Goal: Communication & Community: Answer question/provide support

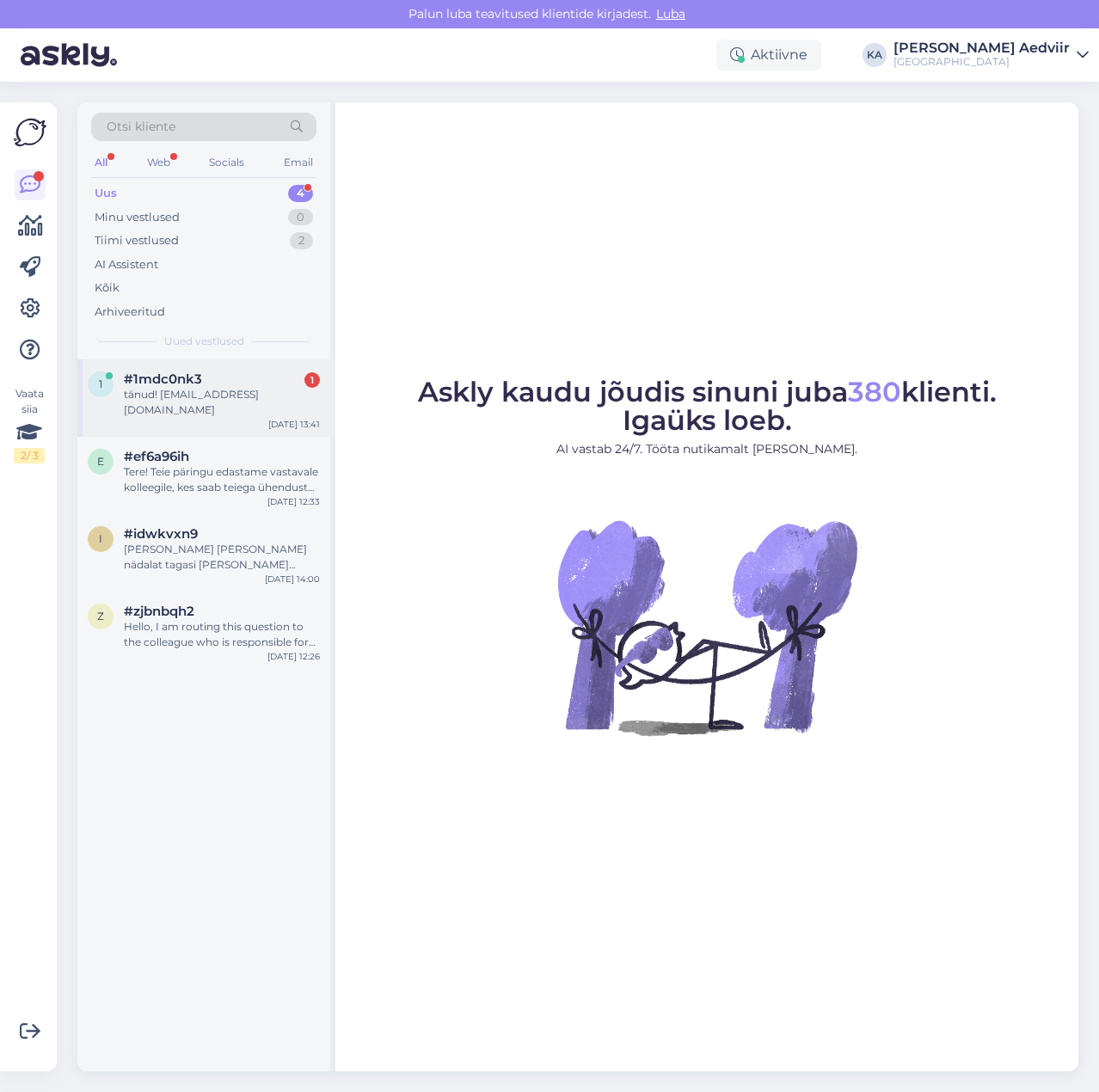
click at [184, 392] on div "tänud! [EMAIL_ADDRESS][DOMAIN_NAME]" at bounding box center [221, 401] width 196 height 31
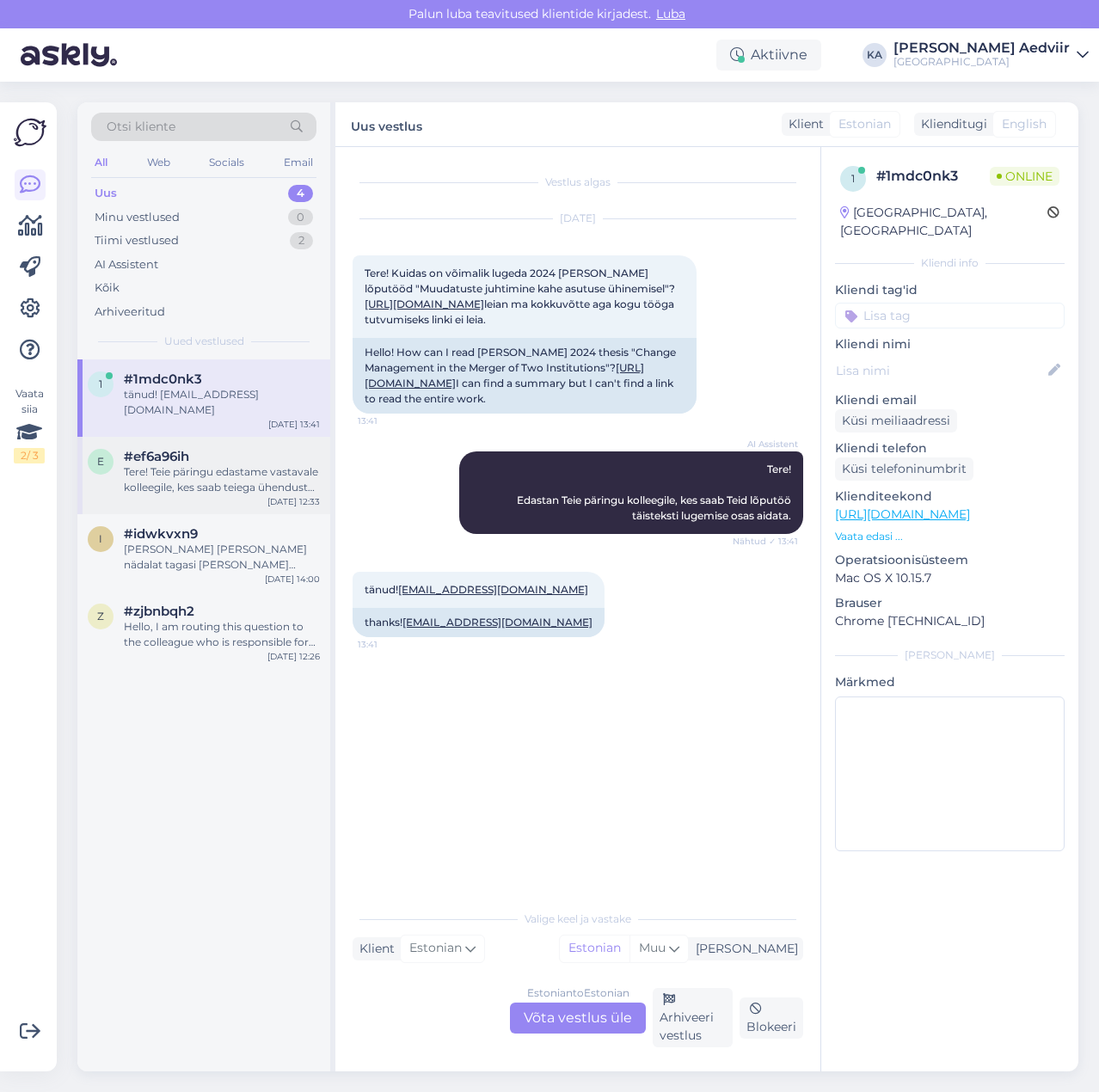
click at [161, 475] on div "Tere! Teie päringu edastame vastavale kolleegile, kes saab teiega ühendust [PER…" at bounding box center [221, 480] width 196 height 31
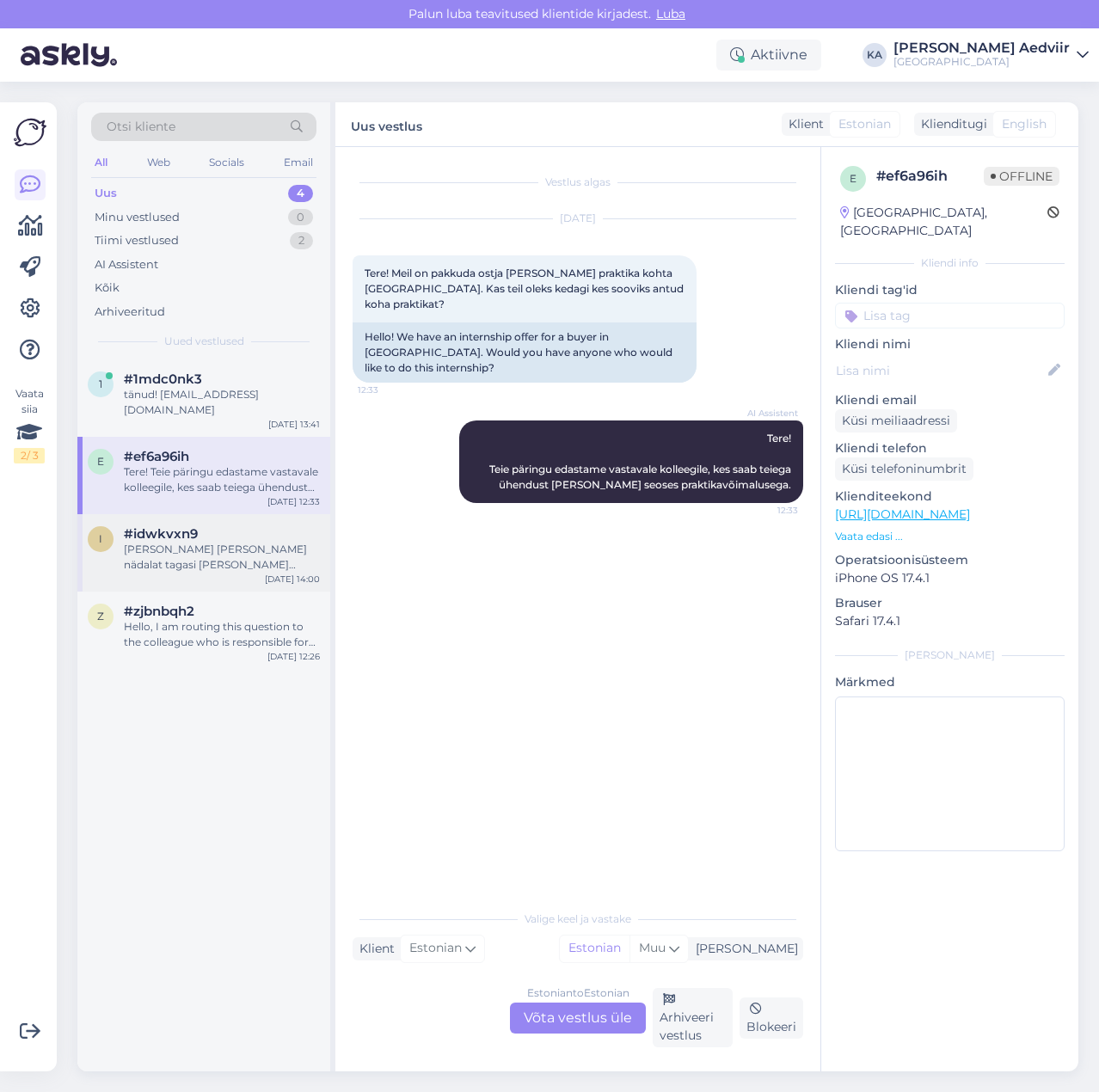
click at [186, 542] on div "Mina küll seda paar nädalat tagasi nägin seda kuskil." at bounding box center [221, 557] width 196 height 31
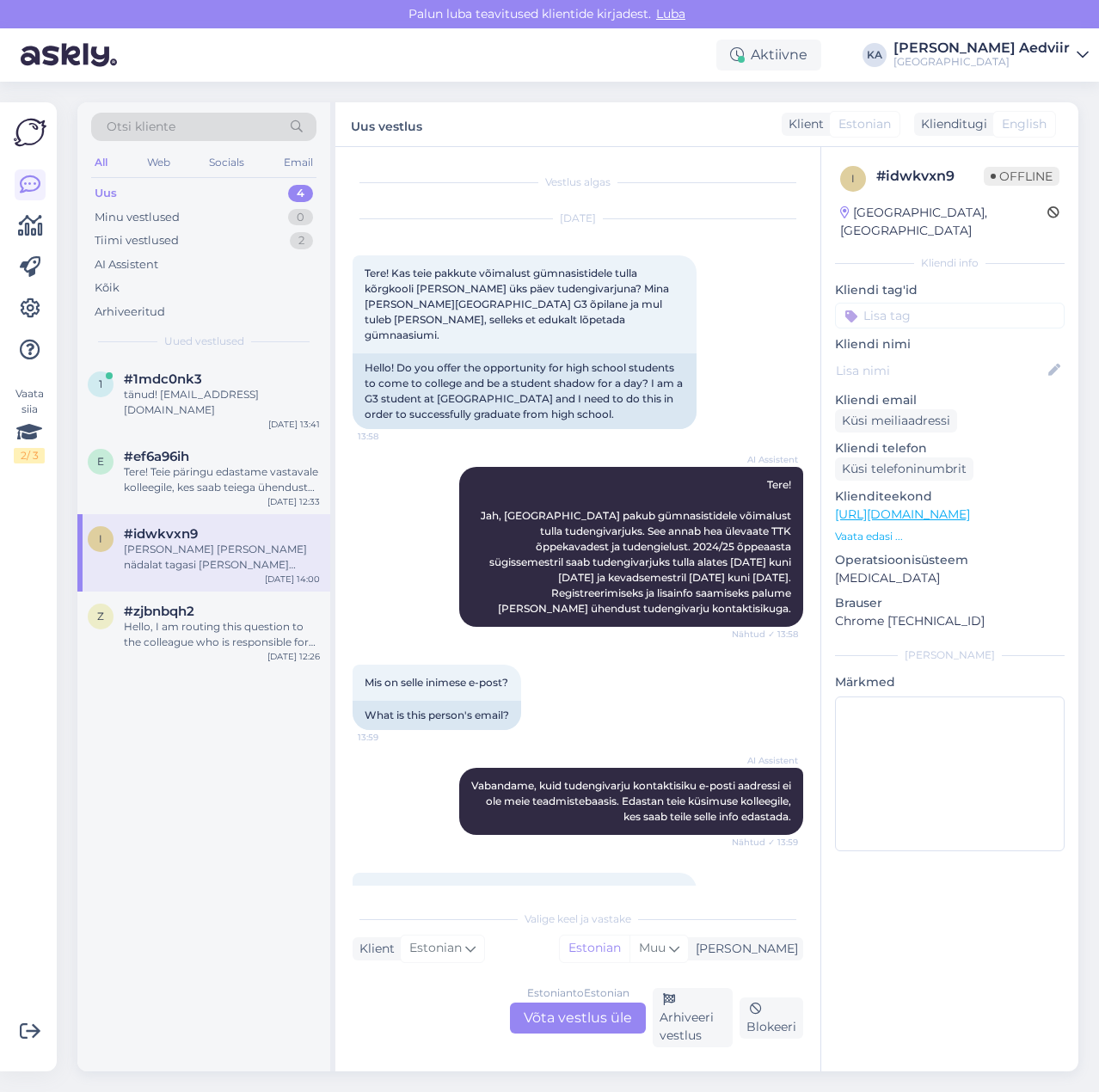
scroll to position [72, 0]
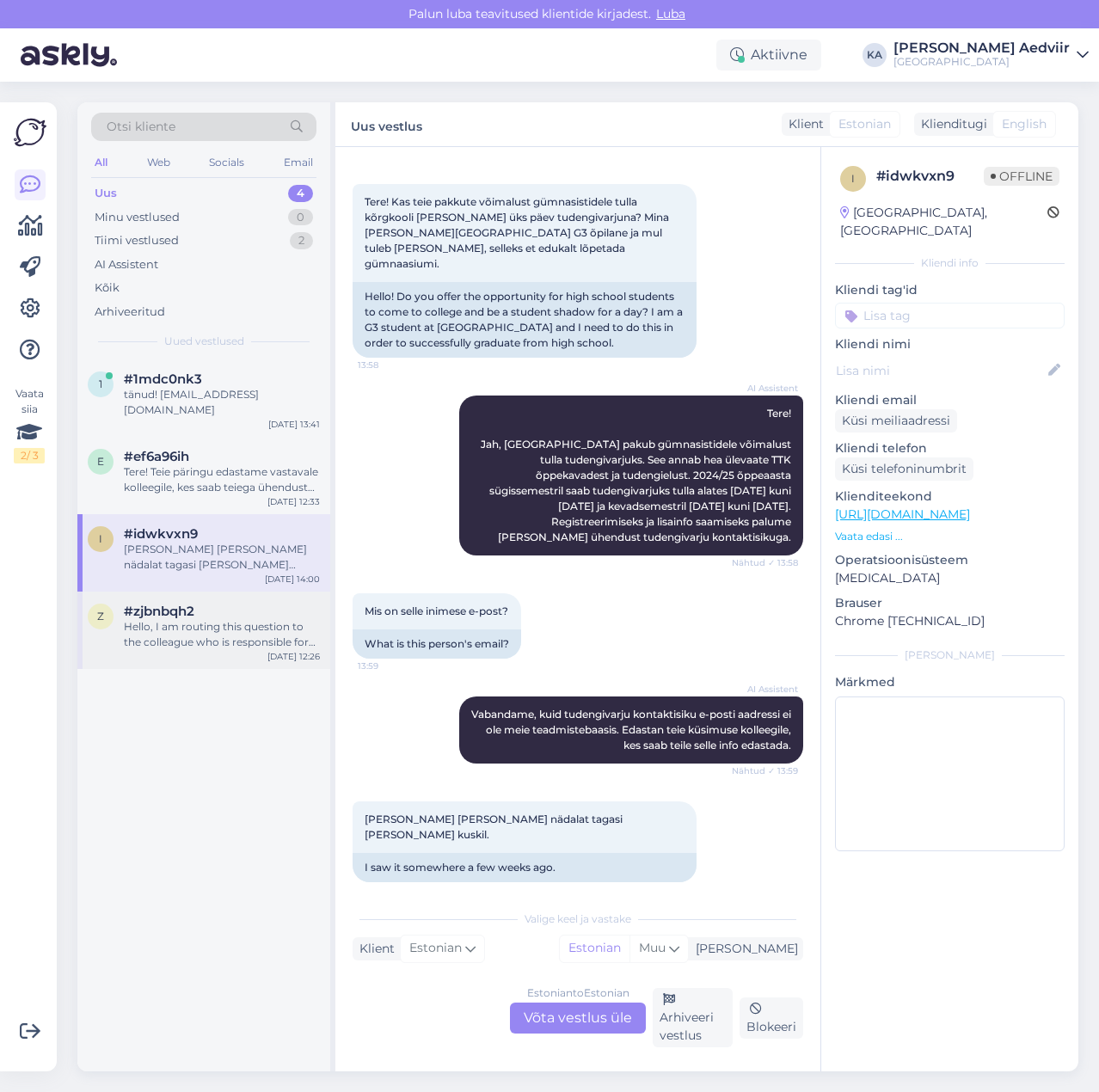
click at [191, 619] on div "Hello, I am routing this question to the colleague who is responsible for this …" at bounding box center [221, 634] width 196 height 31
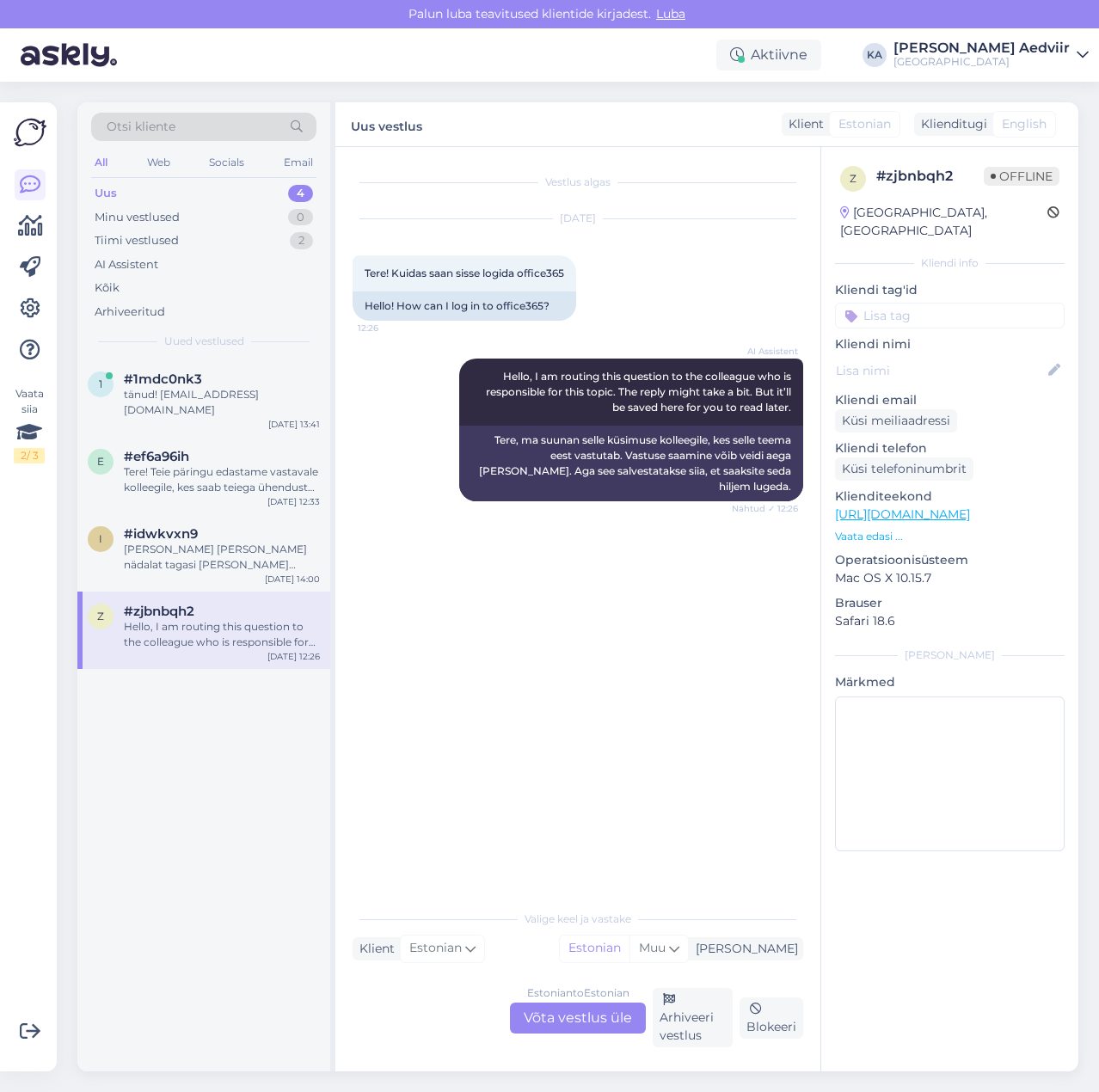
click at [583, 1010] on div "Estonian to Estonian Võta vestlus üle" at bounding box center [578, 1018] width 136 height 31
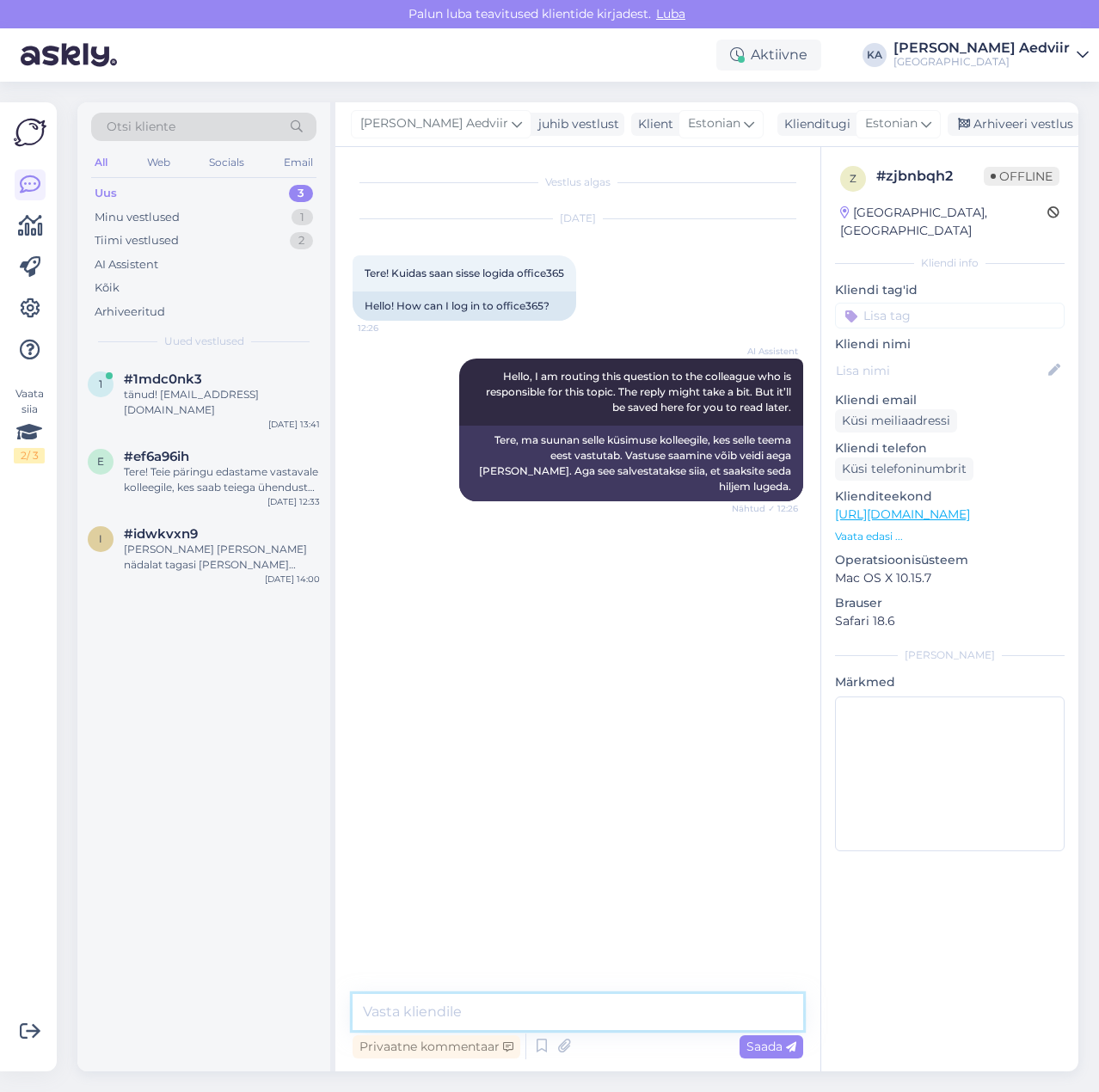
click at [481, 1001] on textarea at bounding box center [577, 1012] width 451 height 36
paste textarea "https://www.tktk.ee/uliopilasele/it-teenused/"
click at [451, 989] on textarea "Palun tutvu https://www.tktk.ee/uliopilasele/it-teenused/ (kasutajanimi@tktk.ee)" at bounding box center [577, 1001] width 451 height 57
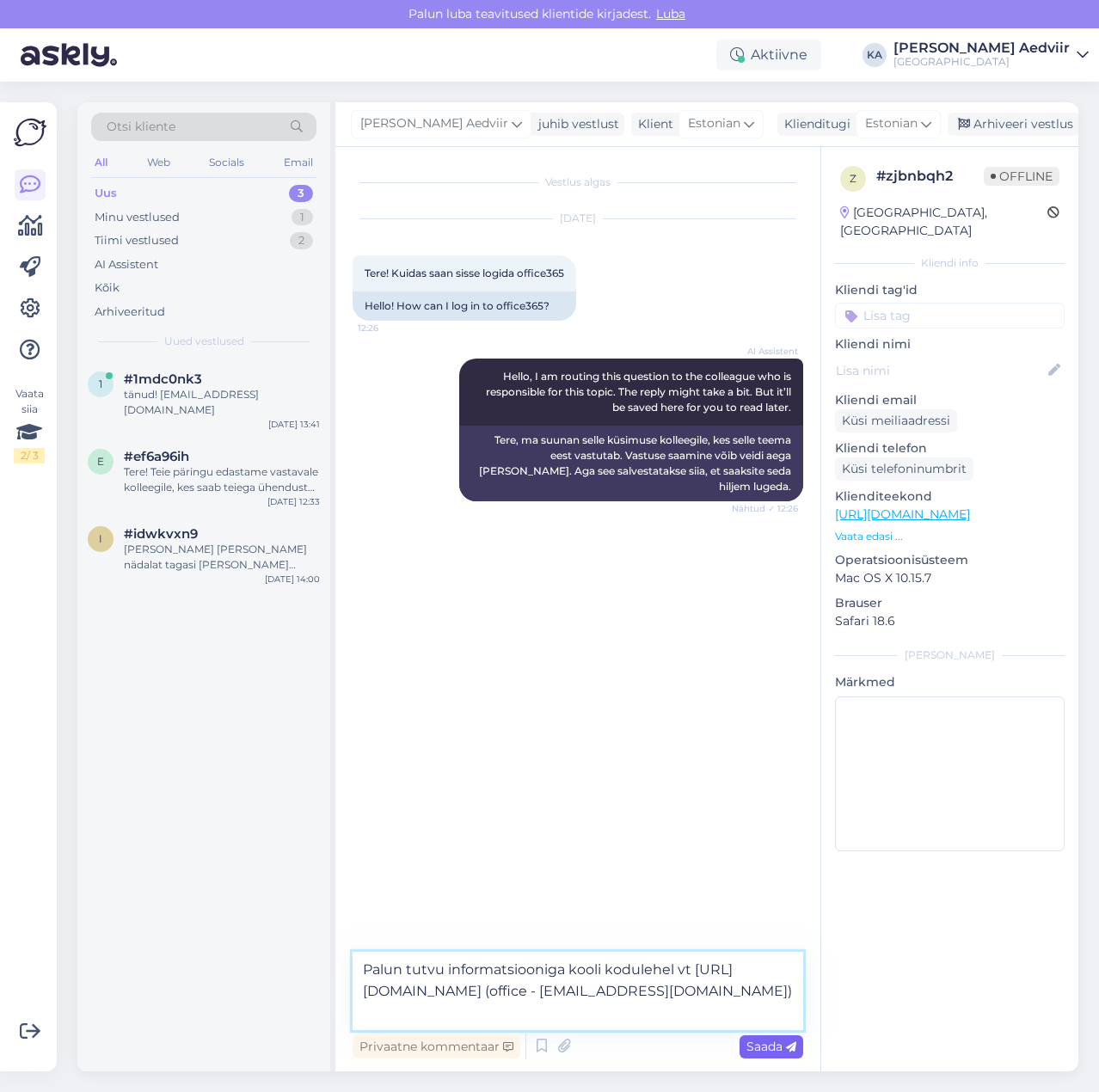
type textarea "Palun tutvu informatsiooniga kooli kodulehel vt https://www.tktk.ee/uliopilasel…"
click at [767, 1045] on span "Saada" at bounding box center [771, 1046] width 50 height 16
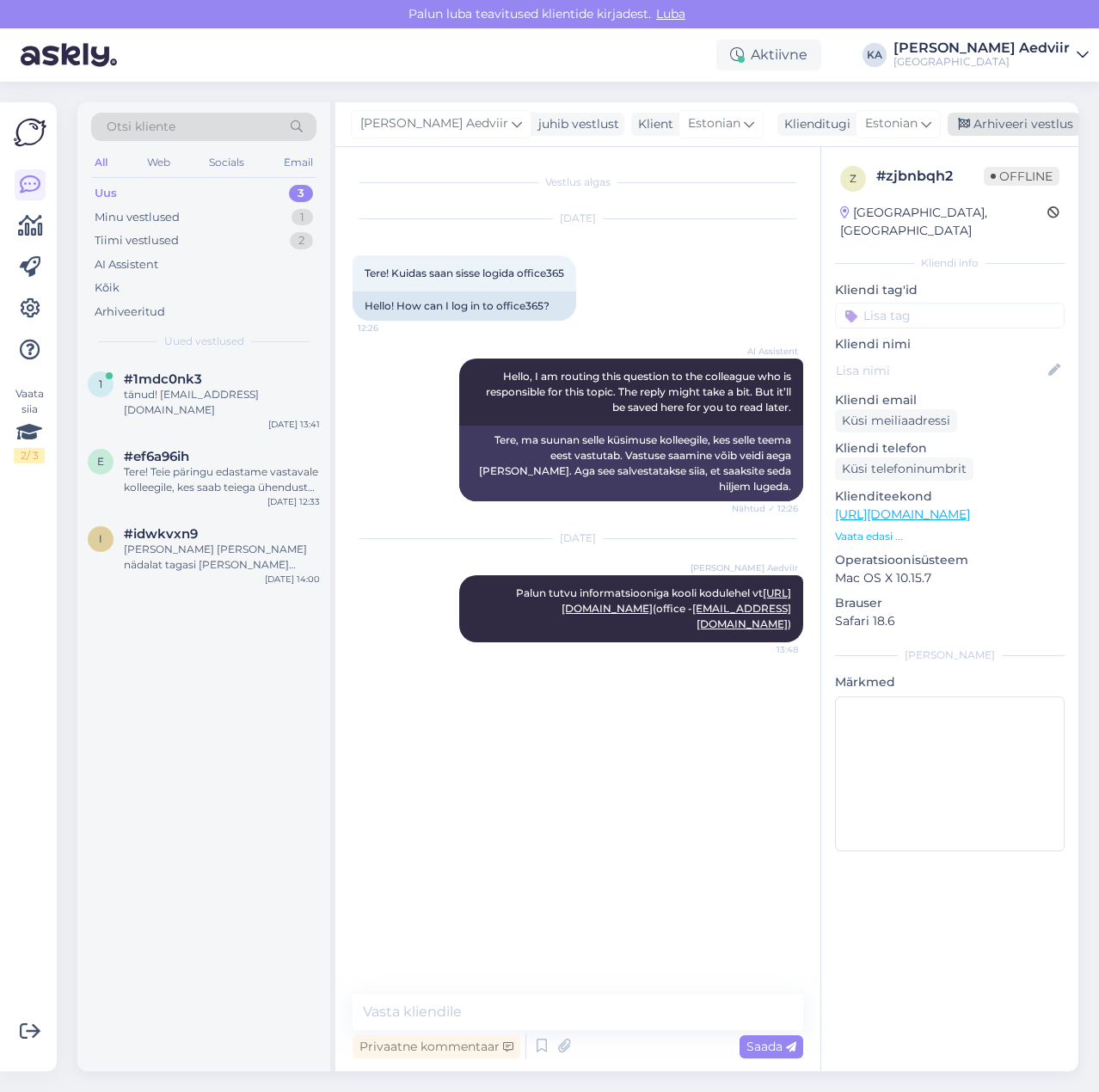
click at [990, 124] on div "Arhiveeri vestlus" at bounding box center [1014, 124] width 133 height 23
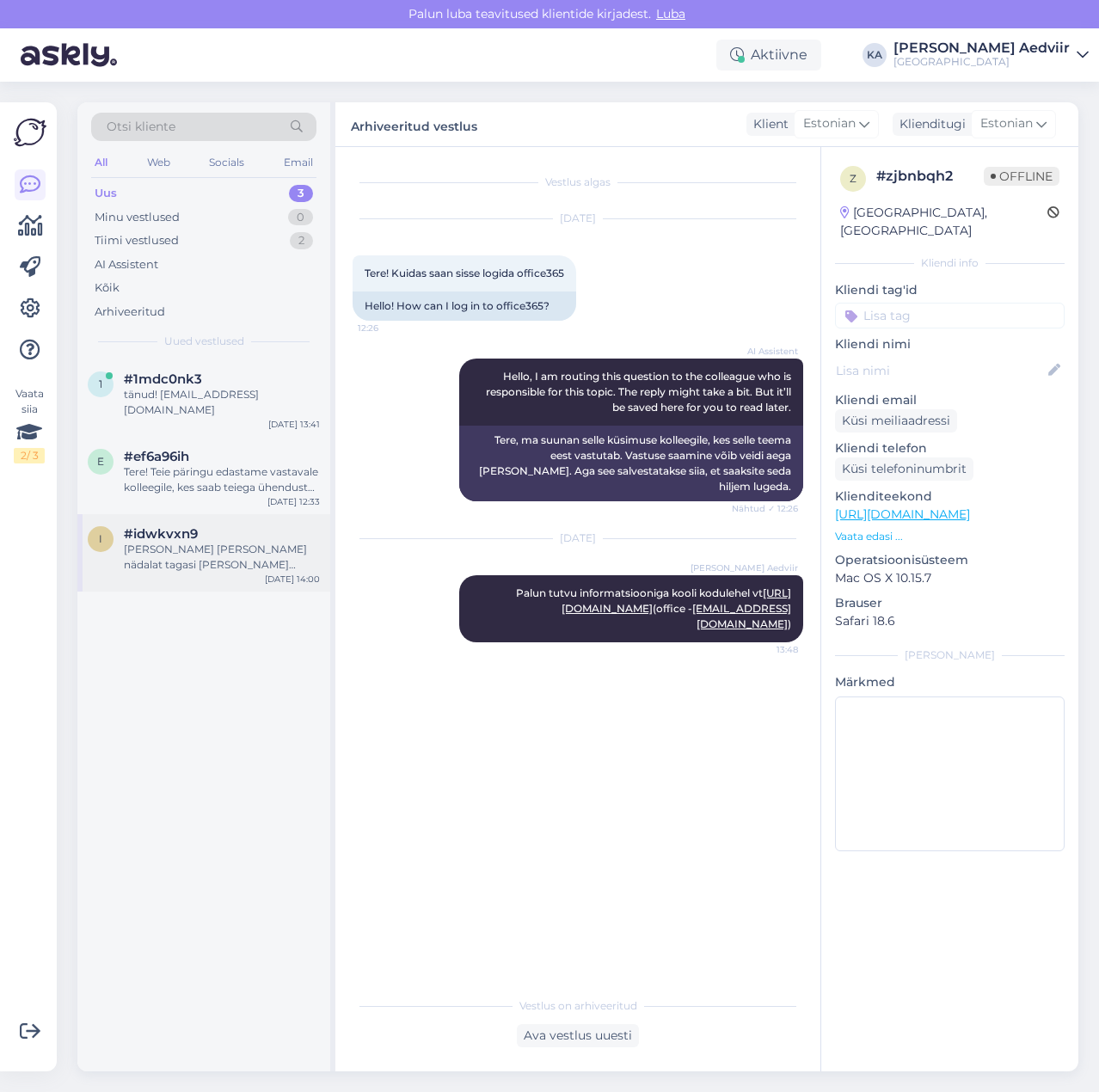
click at [190, 547] on div "Mina küll seda paar nädalat tagasi nägin seda kuskil." at bounding box center [221, 557] width 196 height 31
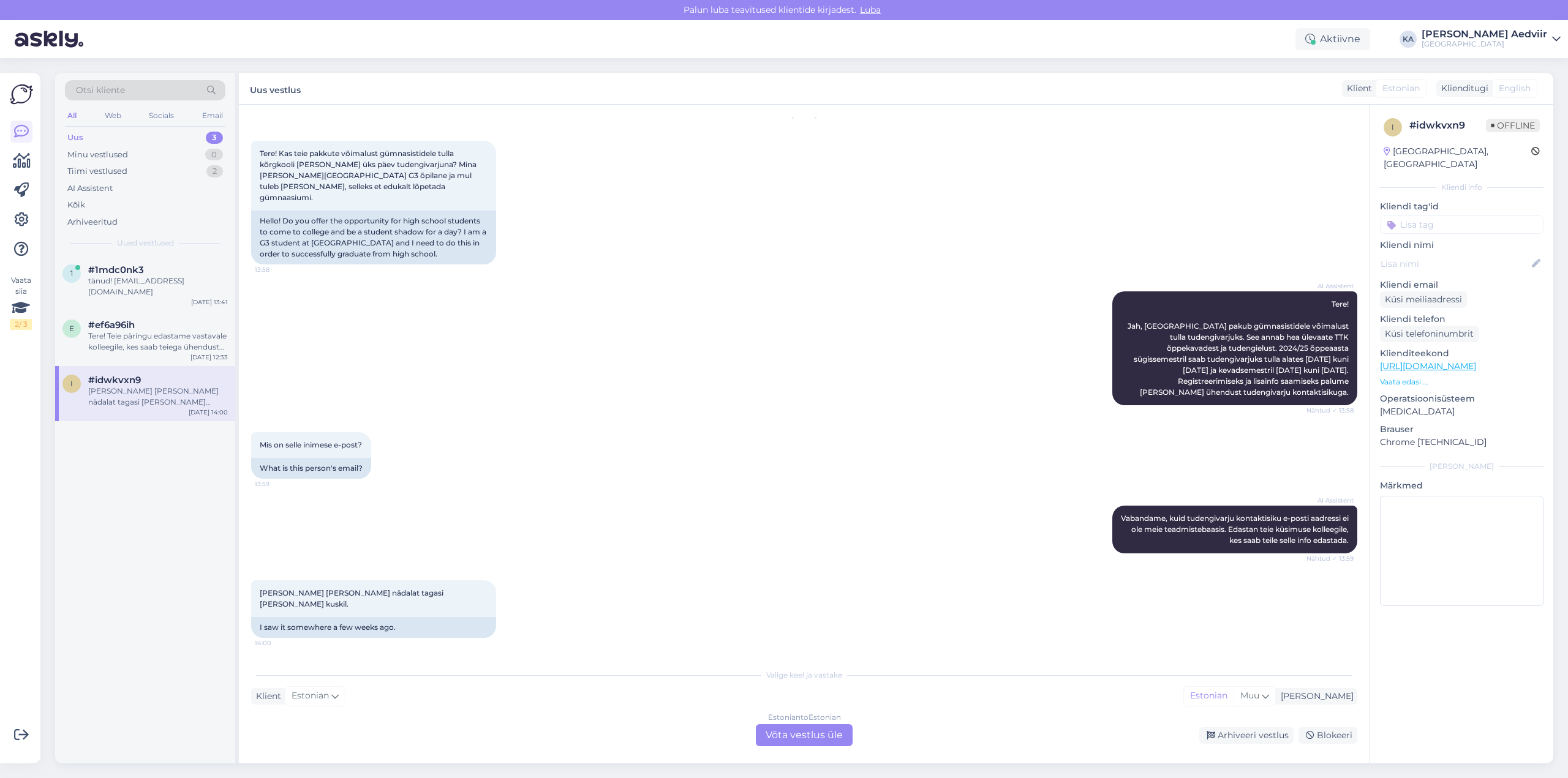
scroll to position [30, 0]
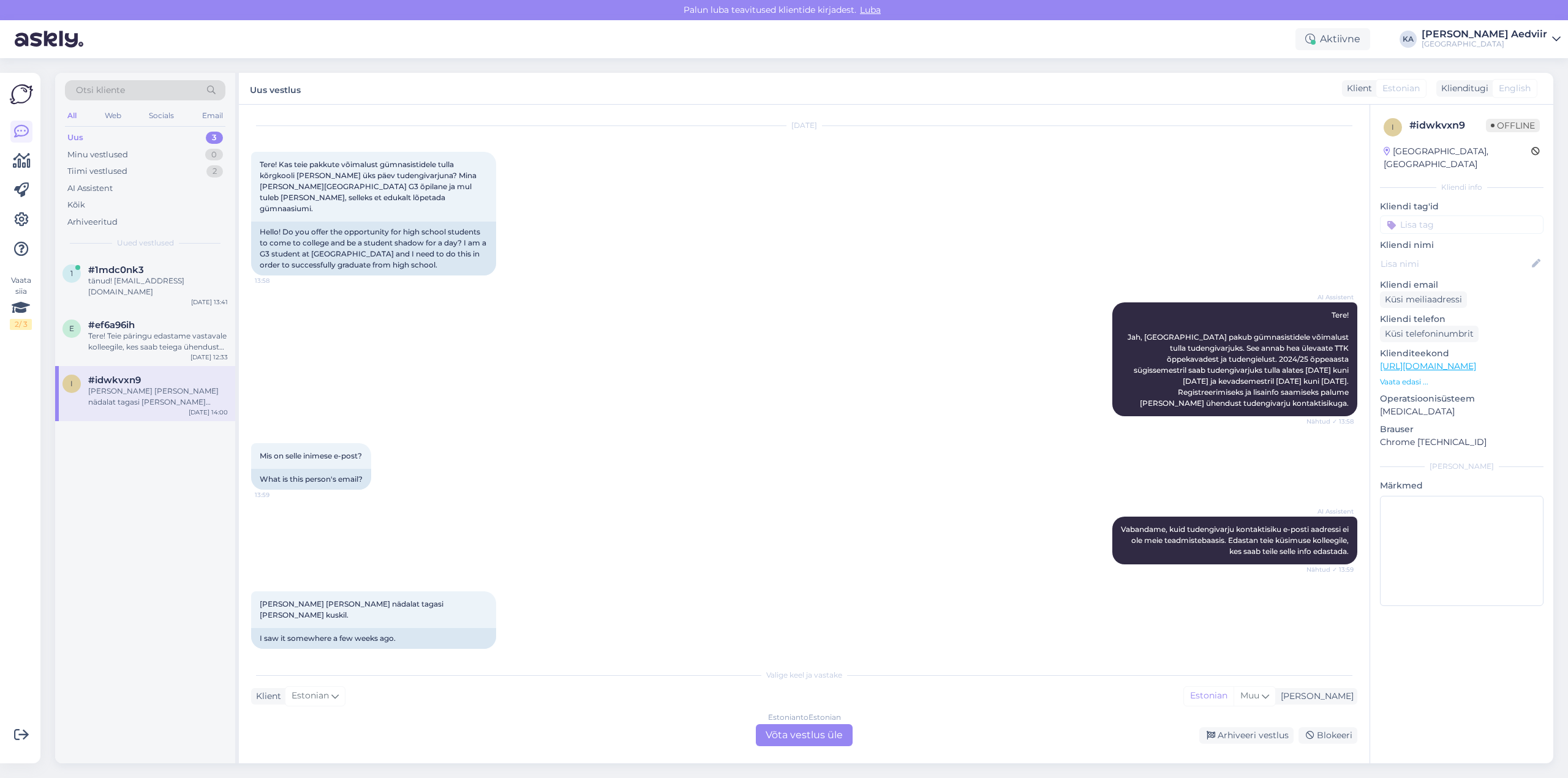
click at [782, 734] on div "Estonian to Estonian Võta vestlus üle" at bounding box center [804, 735] width 97 height 22
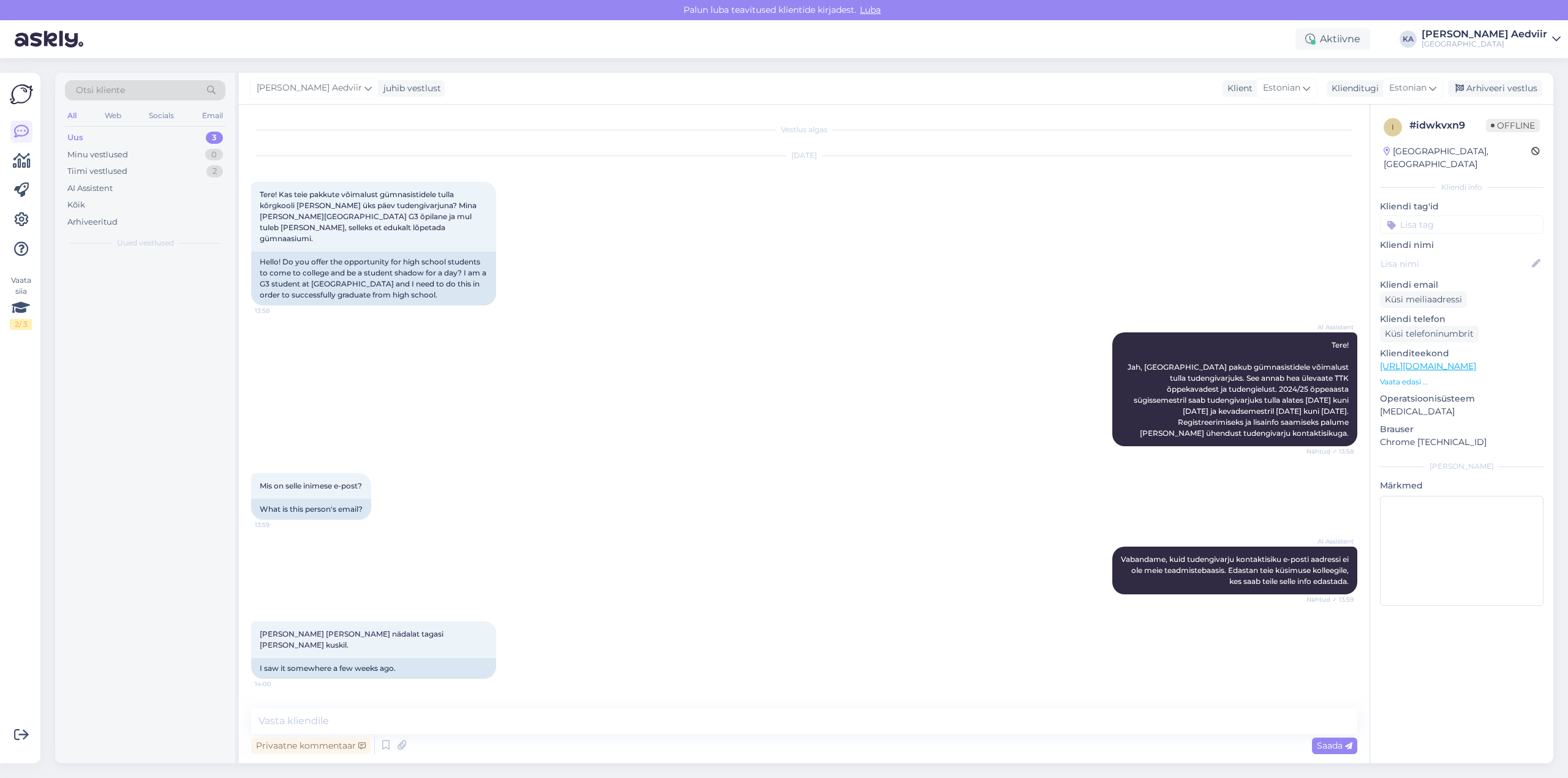
scroll to position [0, 0]
click at [782, 721] on textarea at bounding box center [804, 721] width 1106 height 26
type textarea "T"
paste textarea "https://www.tktk.ee/sisseastujale/eriala-valik/"
paste textarea "Kui vajad täpsemat infot, siis võta ühendust tudengivarju koordinaatoriga e-pos…"
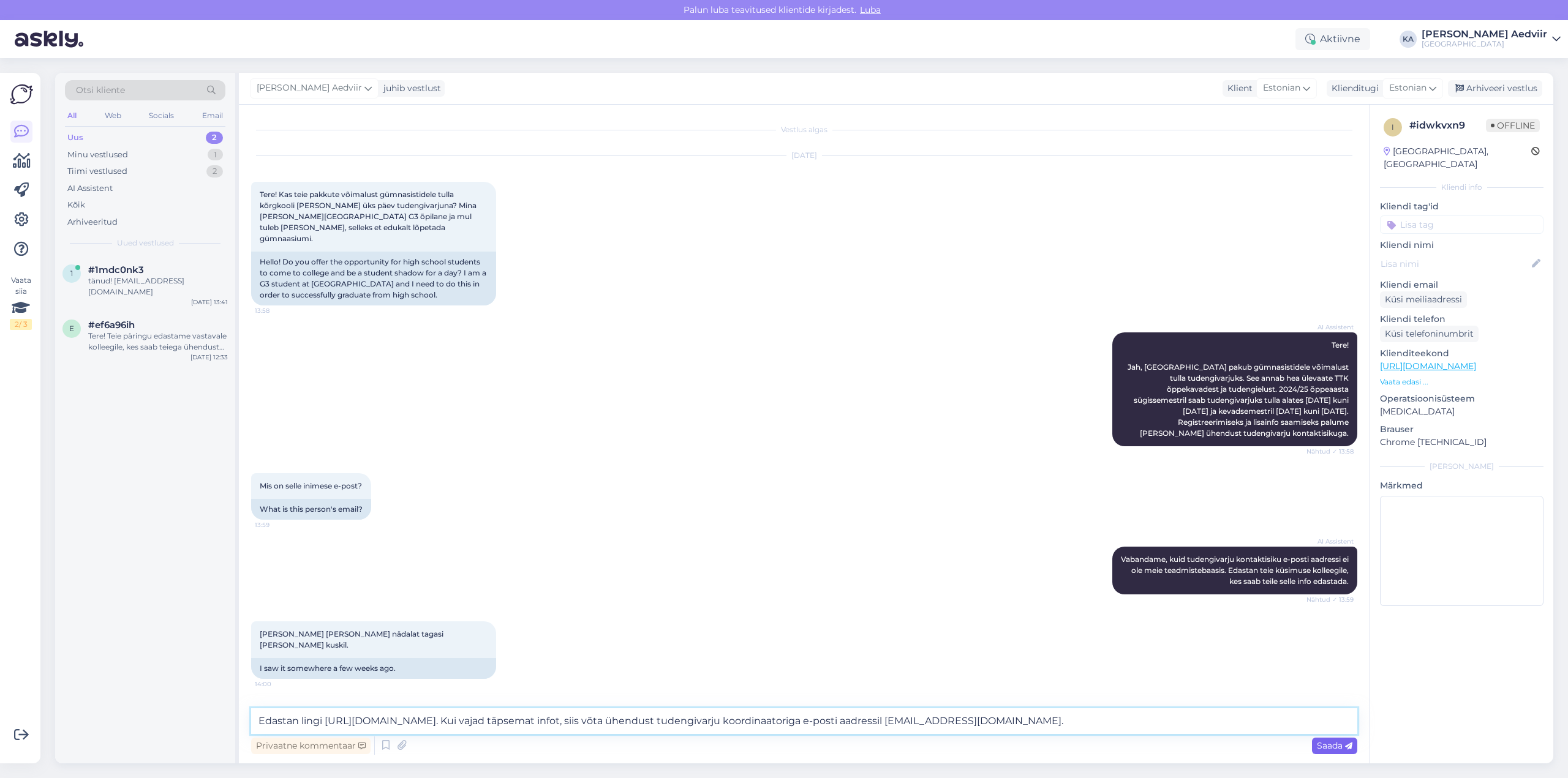
type textarea "Edastan lingi https://www.tktk.ee/sisseastujale/eriala-valik/. Kui vajad täpsem…"
click at [782, 746] on span "Saada" at bounding box center [1334, 746] width 36 height 11
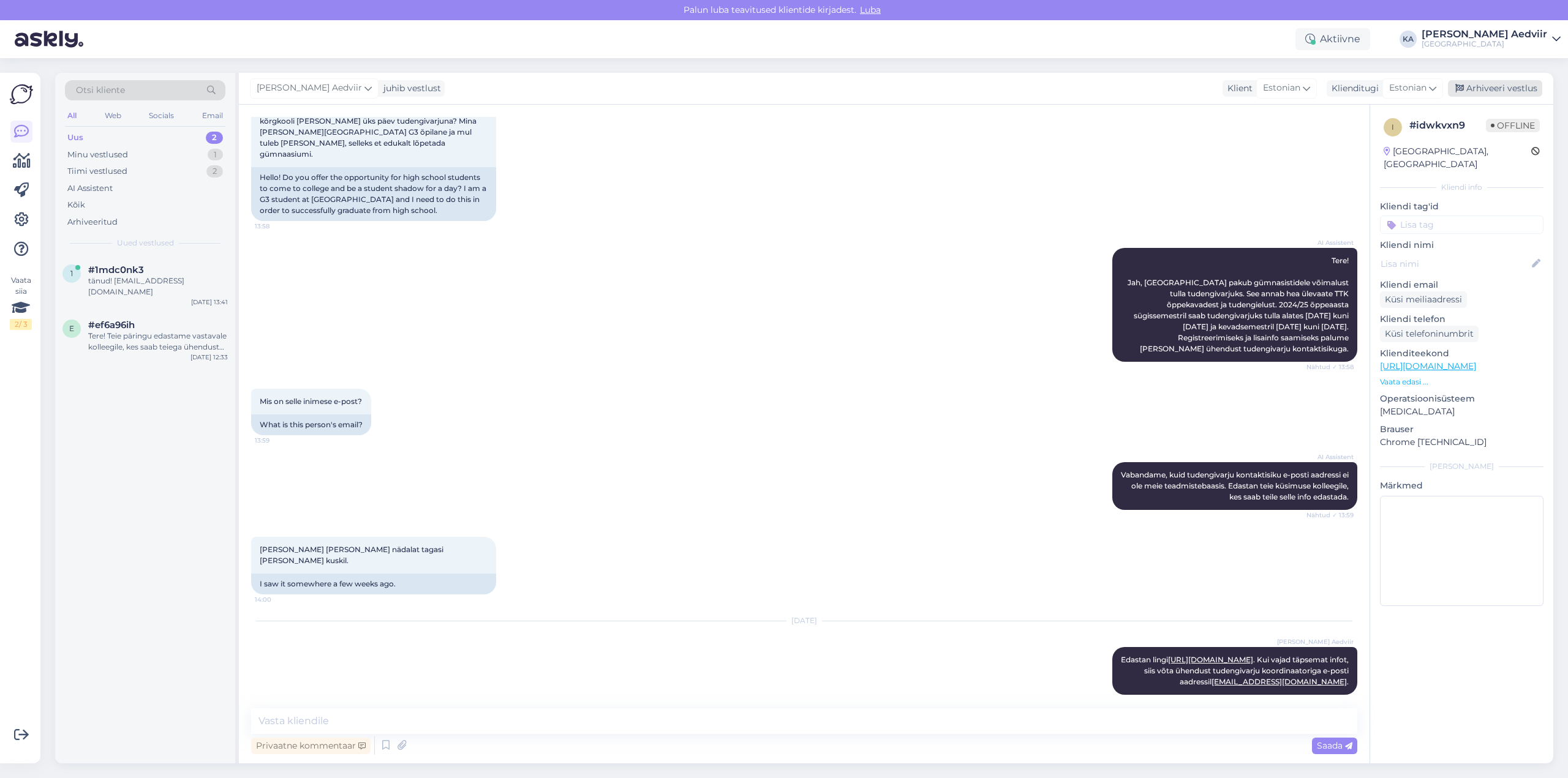
click at [782, 88] on div "Arhiveeri vestlus" at bounding box center [1495, 88] width 95 height 17
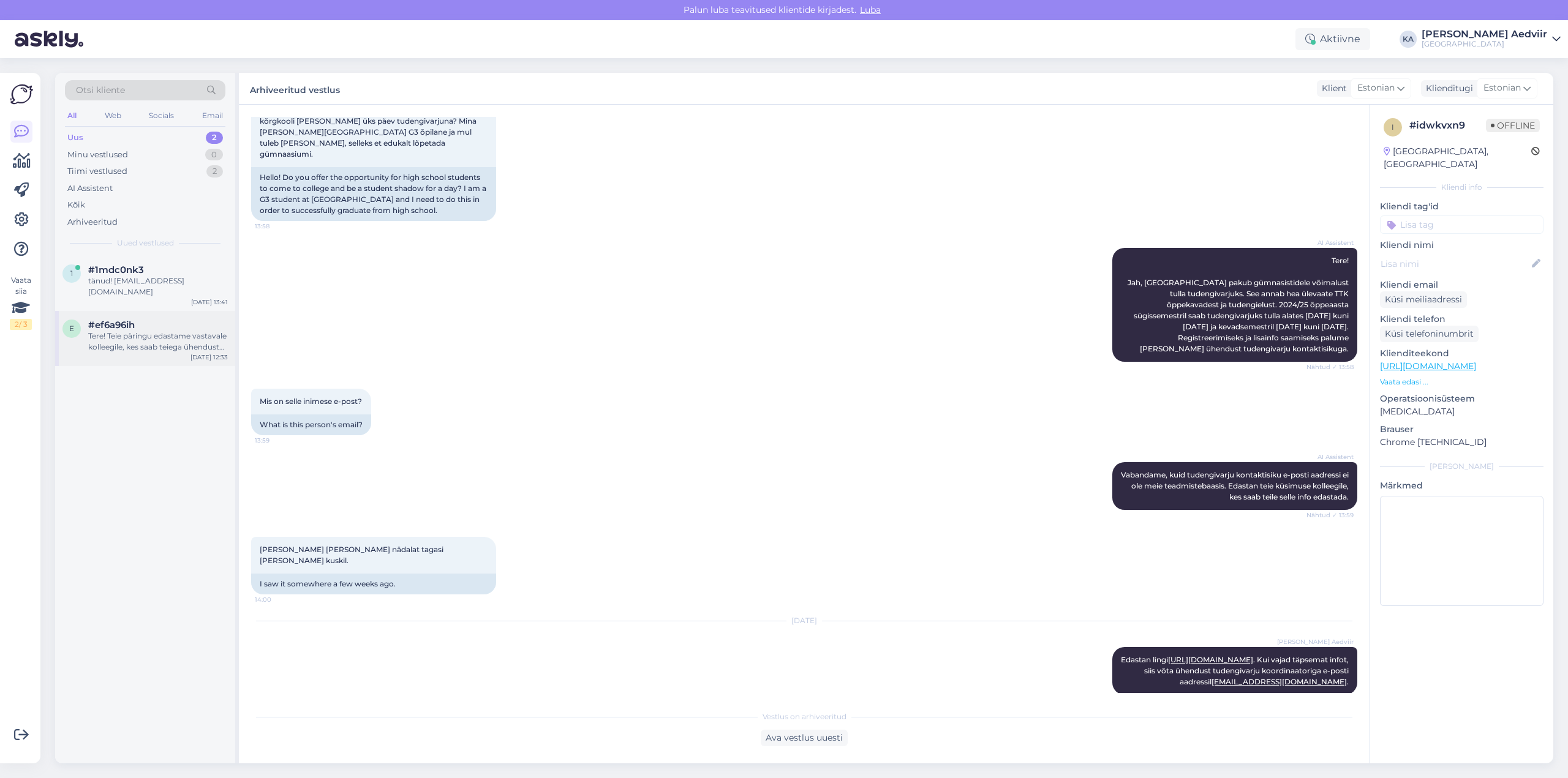
click at [128, 331] on div "Tere! Teie päringu edastame vastavale kolleegile, kes saab teiega ühendust [PER…" at bounding box center [158, 341] width 140 height 22
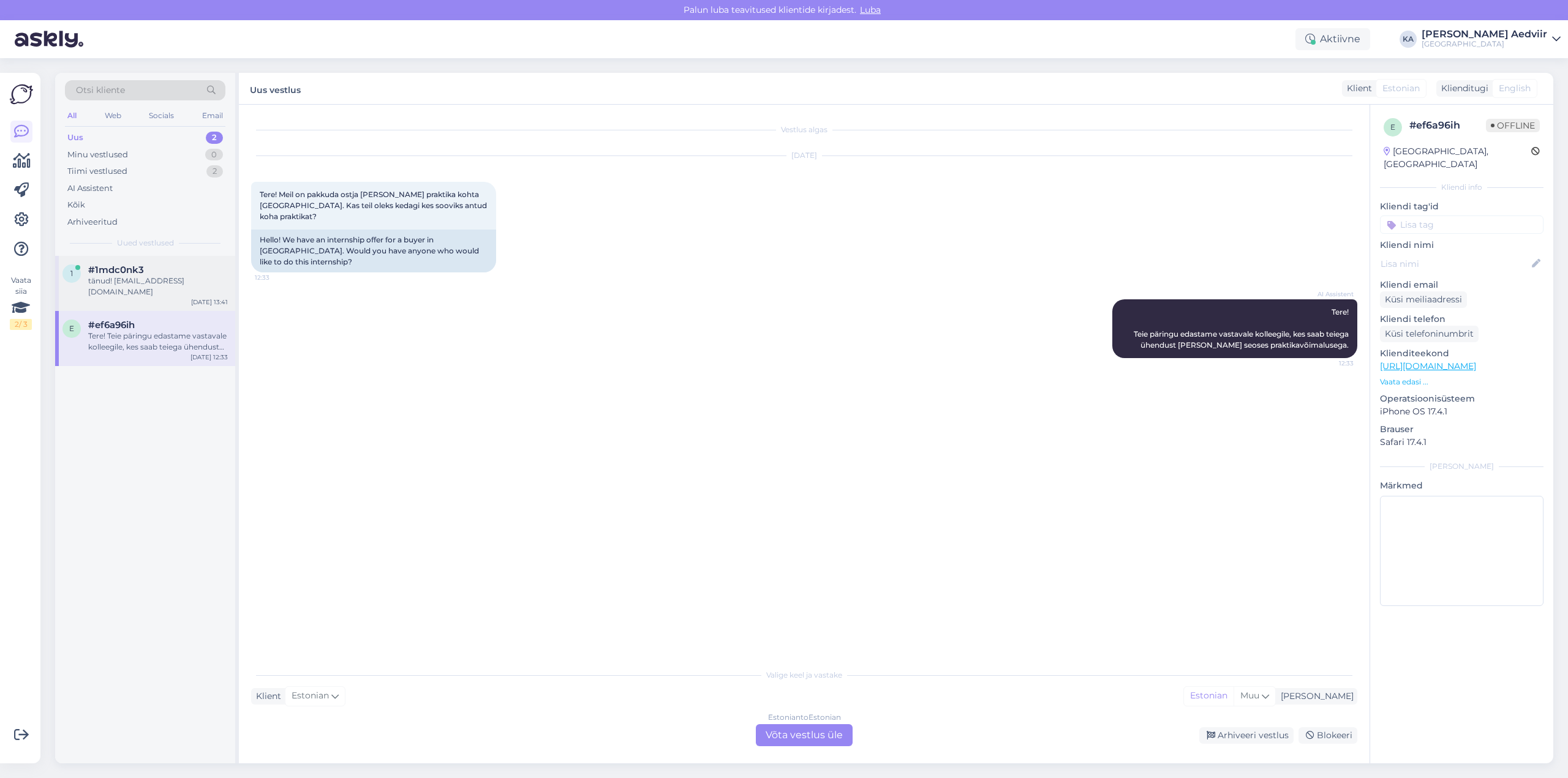
click at [120, 275] on div "tänud! [EMAIL_ADDRESS][DOMAIN_NAME]" at bounding box center [158, 286] width 140 height 22
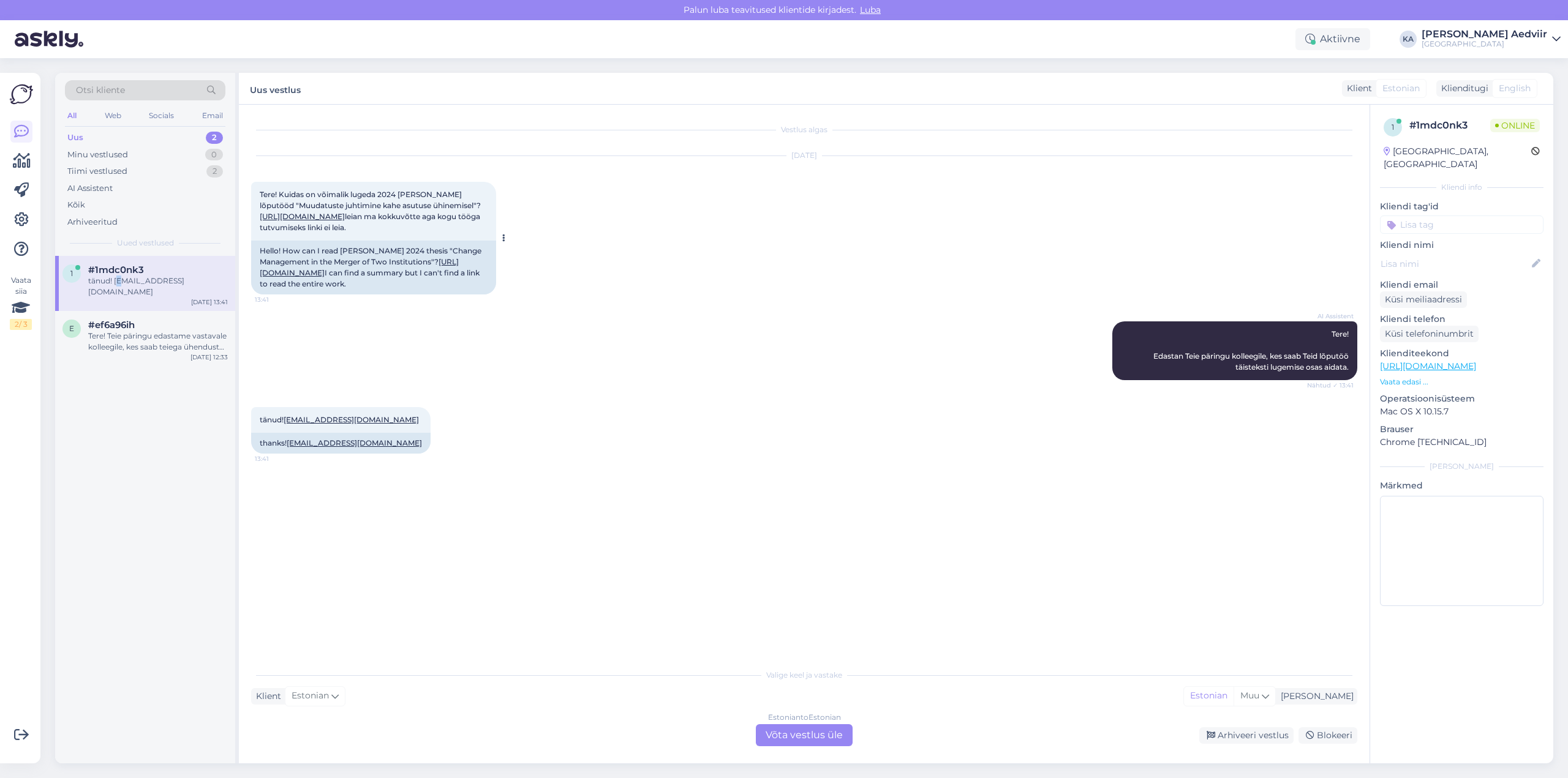
click at [345, 218] on link "https://dspace.tktk.ee/items/0a0b5f7d-8e61-479f-8eda-620875f9bc14" at bounding box center [302, 216] width 85 height 9
